Goal: Information Seeking & Learning: Learn about a topic

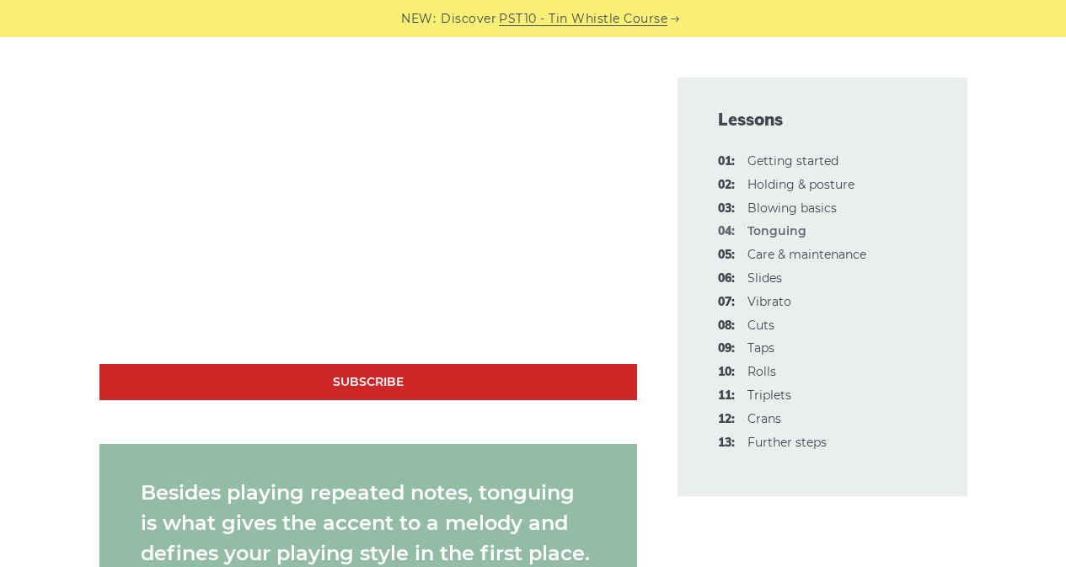
scroll to position [1348, 0]
click at [849, 254] on link "05: Care & maintenance" at bounding box center [806, 254] width 119 height 15
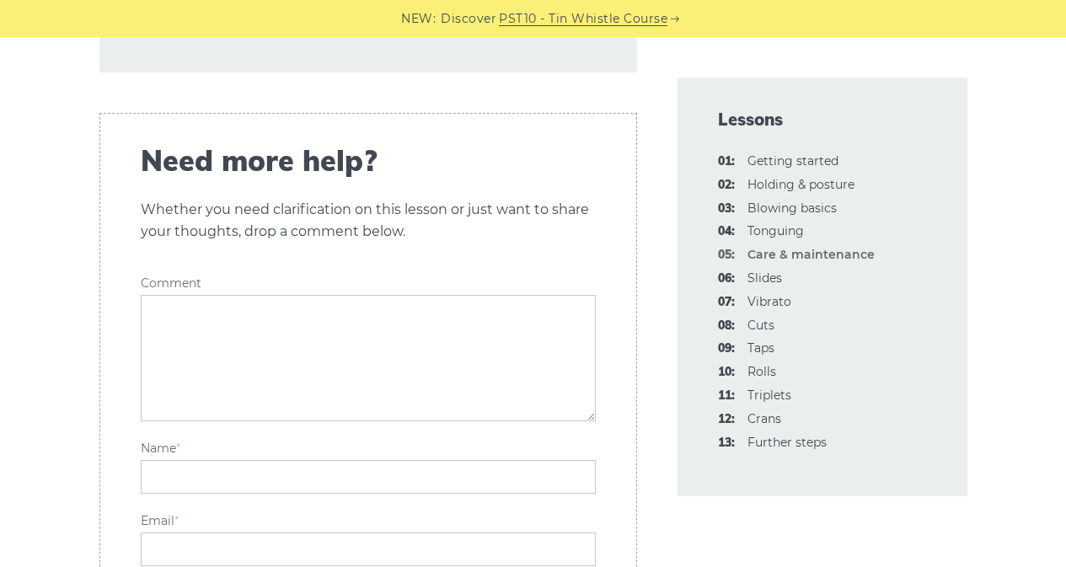
scroll to position [2864, 0]
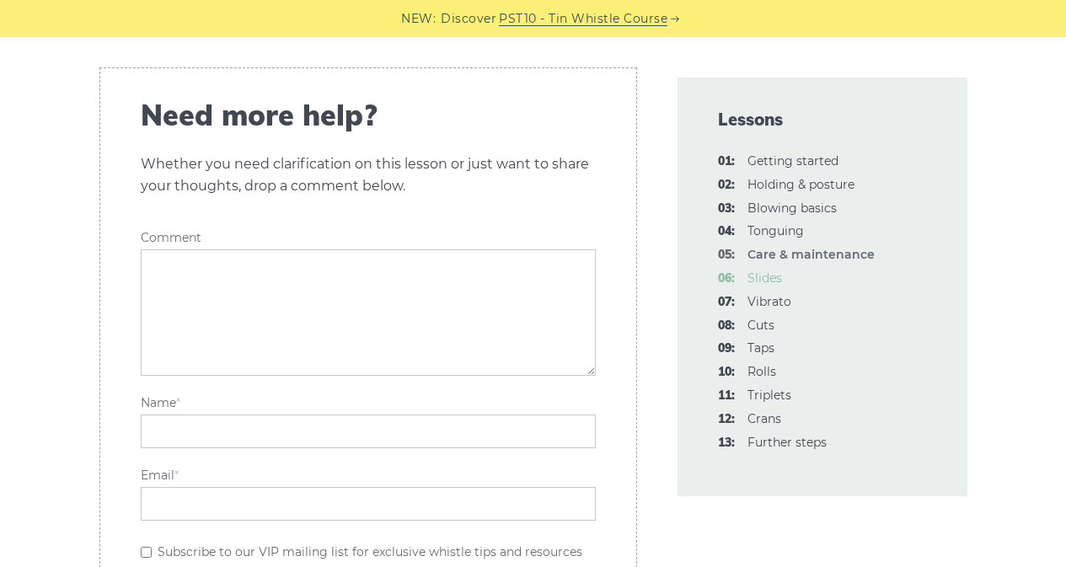
click at [766, 278] on link "06: Slides" at bounding box center [764, 277] width 35 height 15
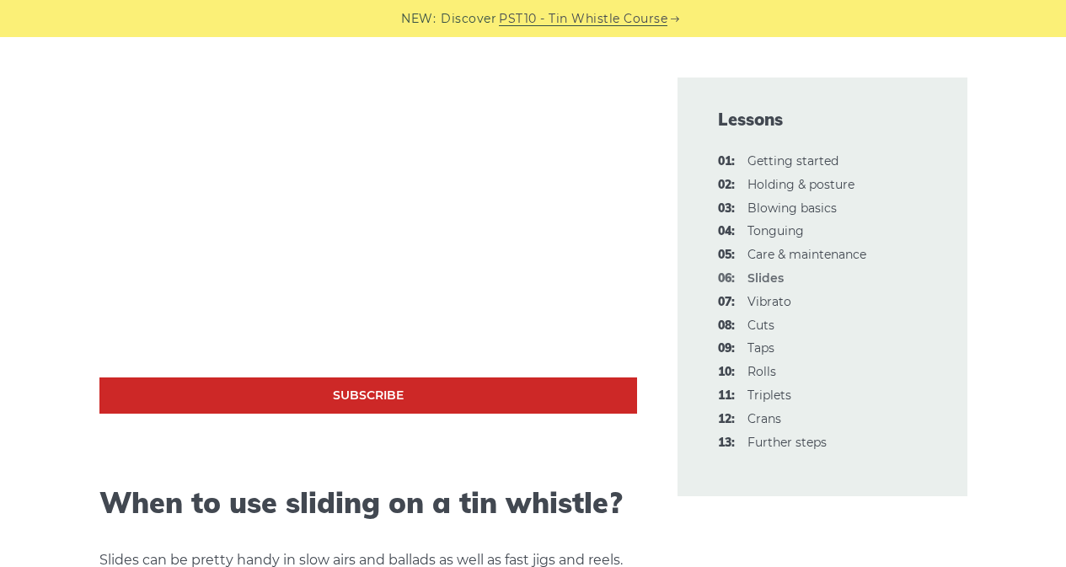
scroll to position [842, 0]
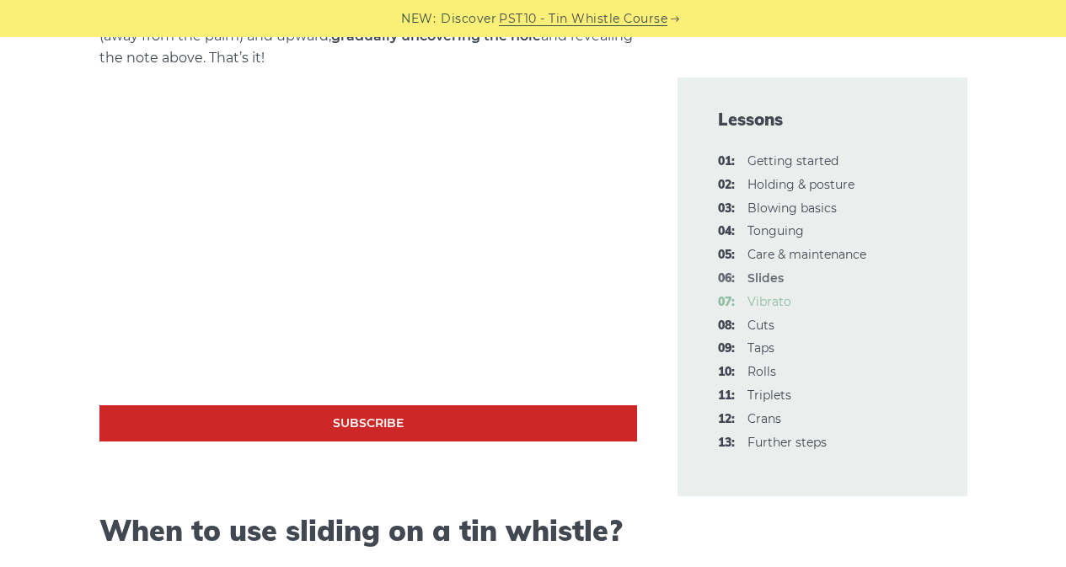
click at [778, 302] on link "07: Vibrato" at bounding box center [769, 301] width 44 height 15
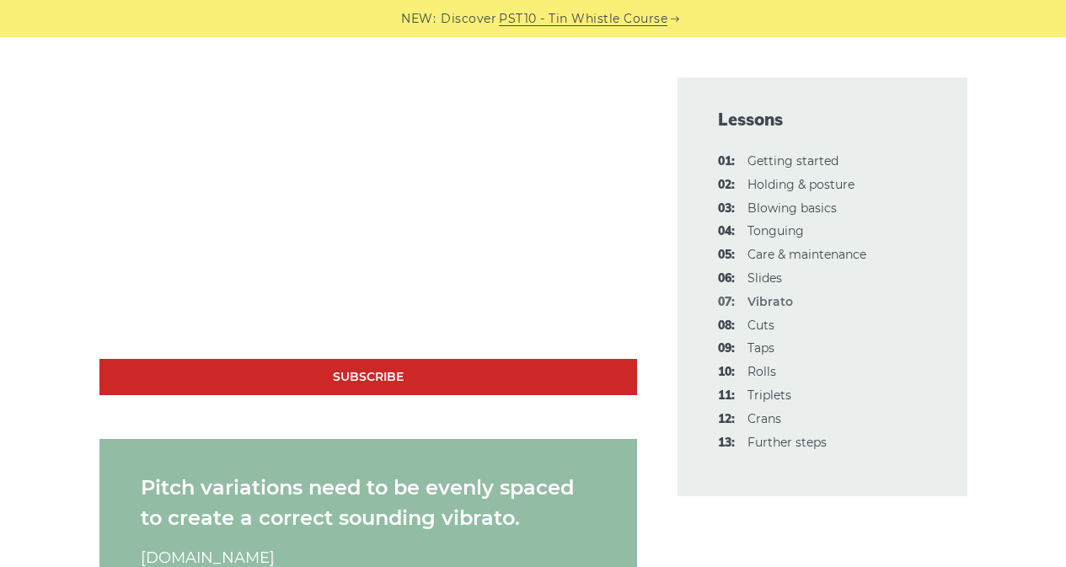
scroll to position [1516, 0]
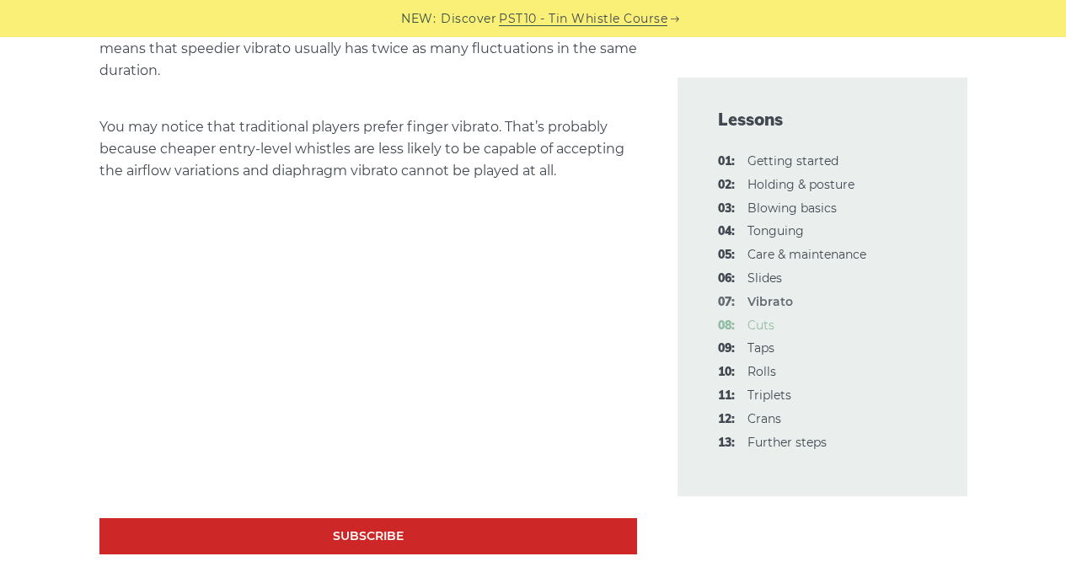
click at [759, 325] on link "08: Cuts" at bounding box center [760, 325] width 27 height 15
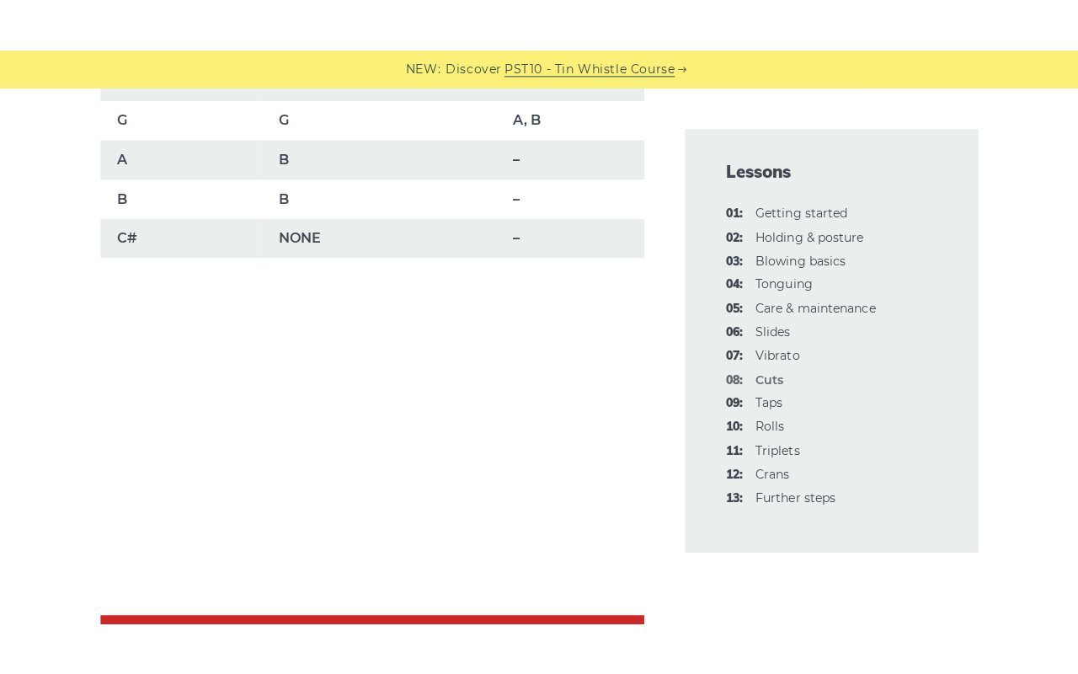
scroll to position [1516, 0]
